Goal: Task Accomplishment & Management: Manage account settings

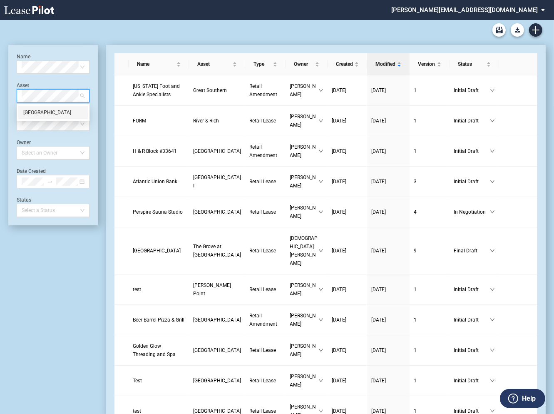
click at [49, 113] on div "[GEOGRAPHIC_DATA]" at bounding box center [53, 112] width 60 height 8
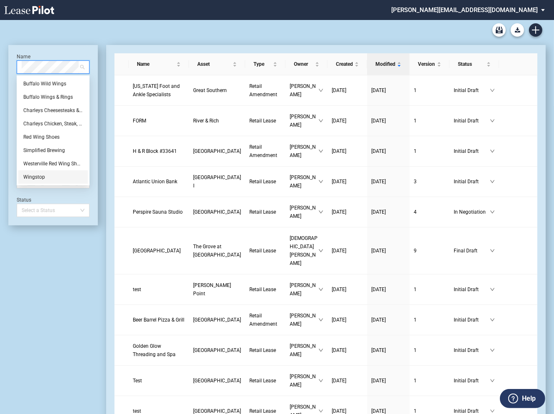
click at [30, 176] on div "Wingstop" at bounding box center [53, 177] width 60 height 8
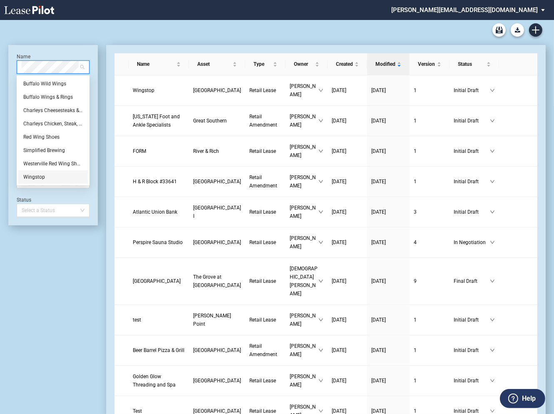
click at [42, 178] on div "Wingstop" at bounding box center [53, 177] width 60 height 8
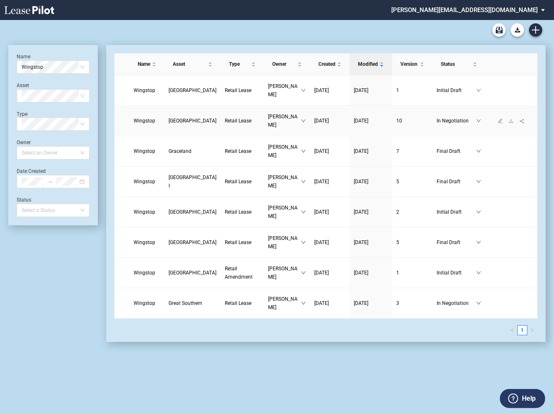
click at [141, 120] on span "Wingstop" at bounding box center [145, 121] width 22 height 6
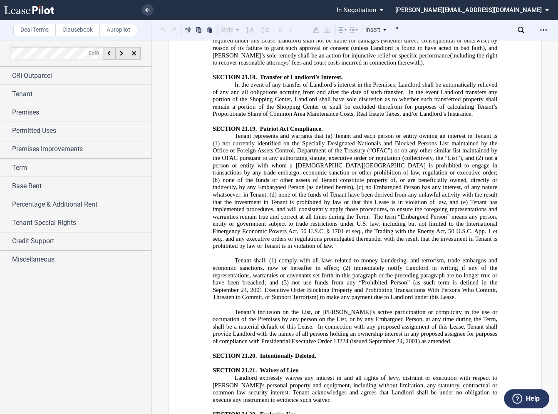
scroll to position [12574, 0]
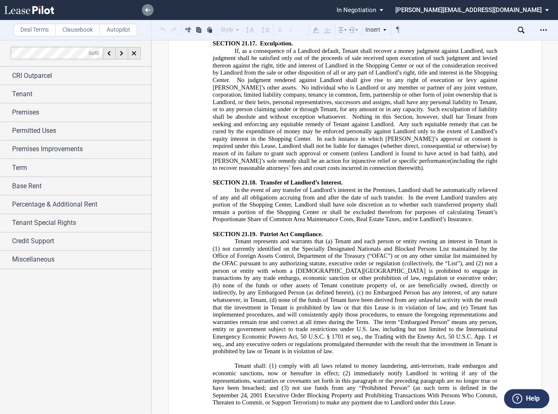
click at [148, 8] on icon at bounding box center [147, 10] width 5 height 4
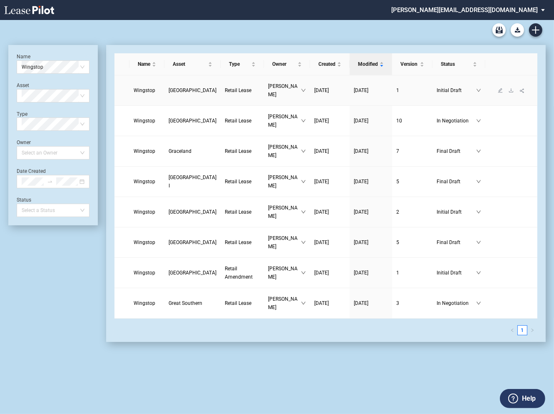
click at [153, 92] on span "Wingstop" at bounding box center [145, 90] width 22 height 6
click at [151, 92] on span "Wingstop" at bounding box center [145, 90] width 22 height 6
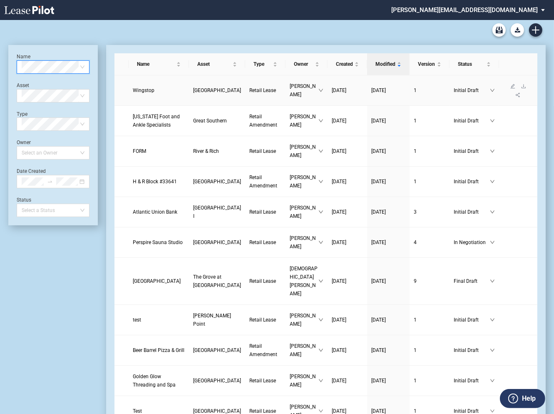
click at [142, 87] on span "Wingstop" at bounding box center [144, 90] width 22 height 6
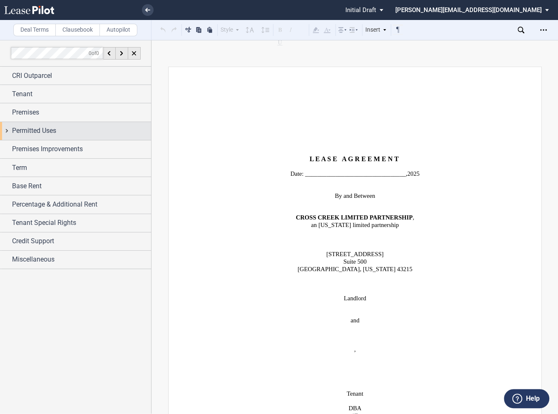
click at [12, 97] on span "Tenant" at bounding box center [22, 94] width 20 height 10
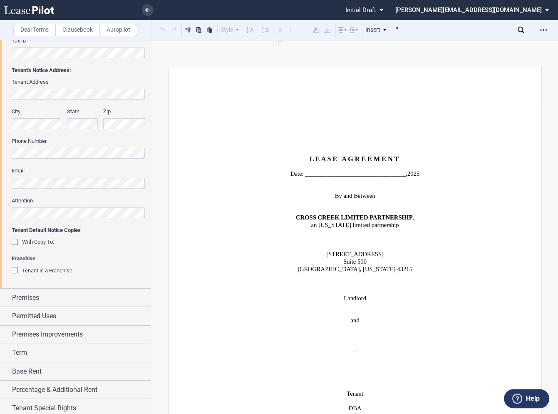
scroll to position [253, 0]
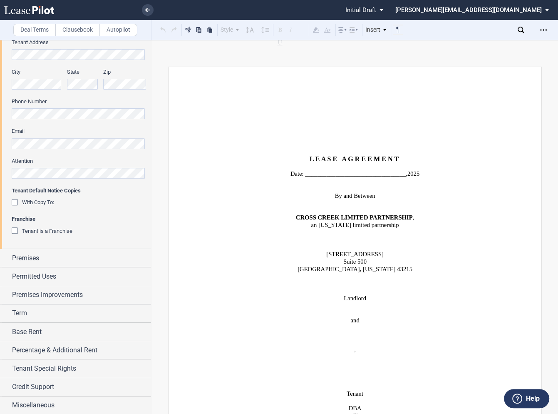
click at [154, 12] on ul "Pending... Pending... Initial Draft Initial Draft In Negotiation Final Draft ca…" at bounding box center [279, 10] width 558 height 20
click at [147, 10] on use at bounding box center [147, 10] width 5 height 4
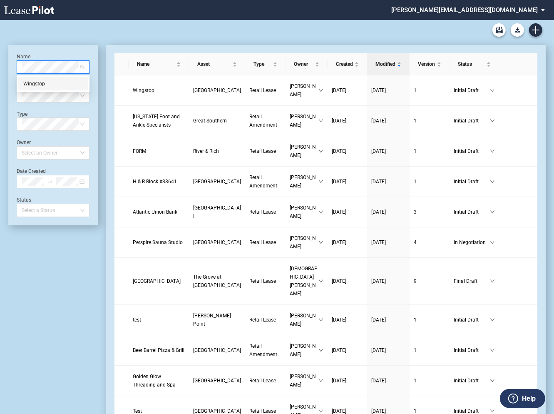
click at [42, 87] on div "Wingstop" at bounding box center [53, 83] width 60 height 8
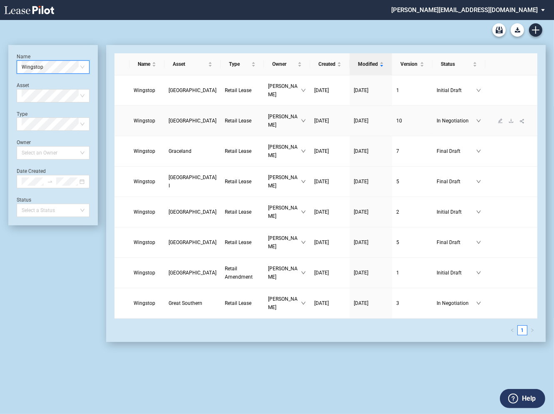
click at [141, 120] on span "Wingstop" at bounding box center [145, 121] width 22 height 6
click at [141, 122] on span "Wingstop" at bounding box center [145, 121] width 22 height 6
click at [142, 92] on span "Wingstop" at bounding box center [145, 90] width 22 height 6
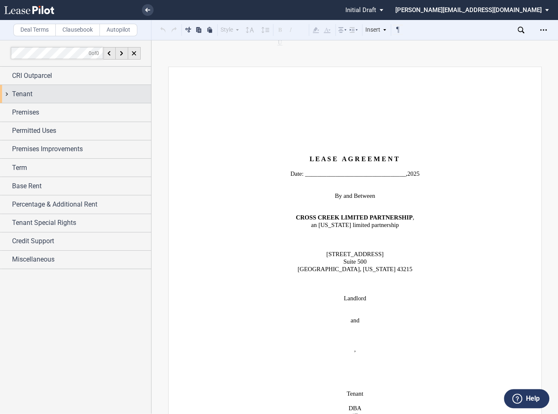
click at [7, 95] on div "Tenant" at bounding box center [75, 94] width 151 height 18
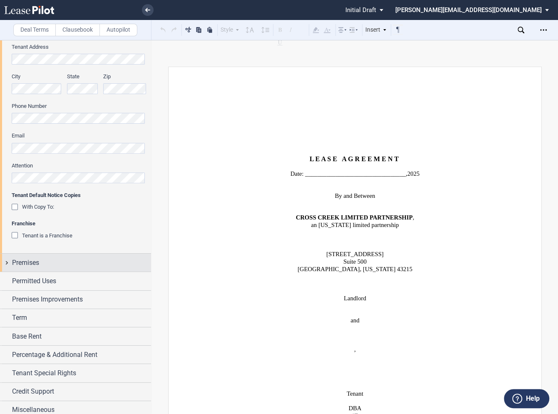
scroll to position [253, 0]
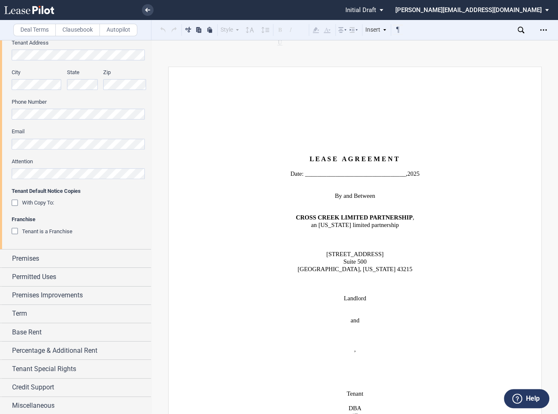
click at [17, 235] on div "Tenant is a Franchise" at bounding box center [16, 232] width 8 height 8
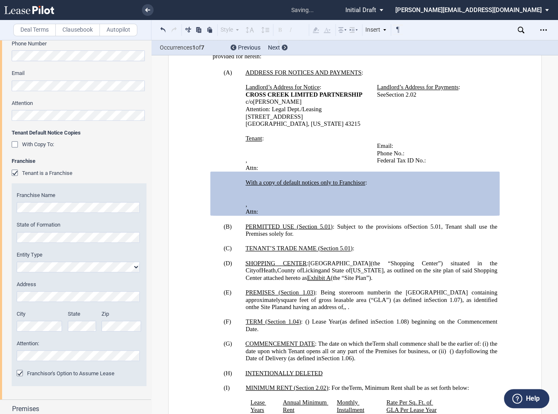
scroll to position [334, 0]
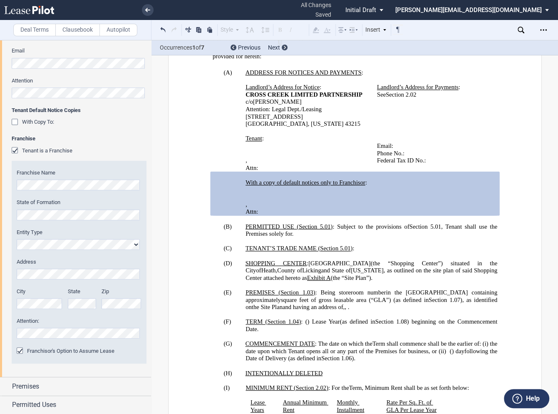
click at [15, 149] on div "Tenant is a Franchise" at bounding box center [16, 151] width 8 height 8
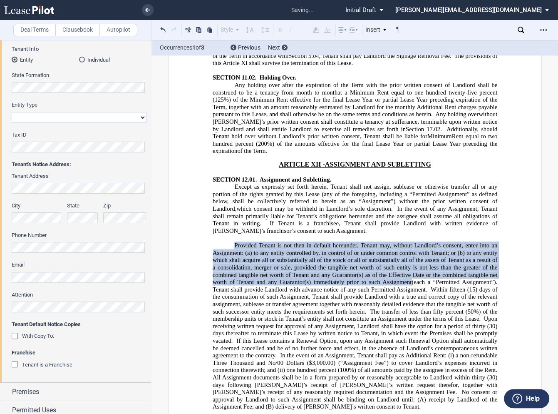
scroll to position [111, 0]
